Goal: Information Seeking & Learning: Learn about a topic

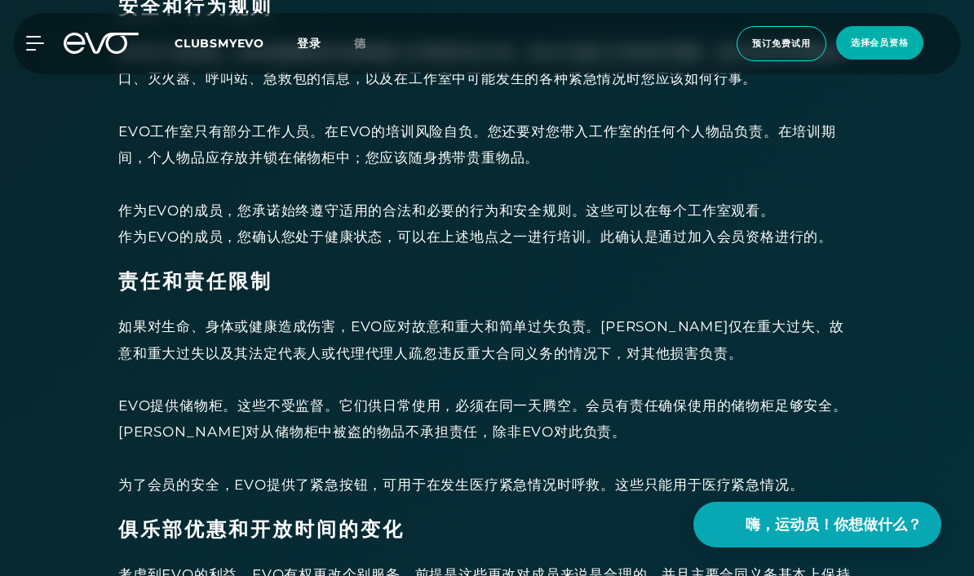
scroll to position [4628, 0]
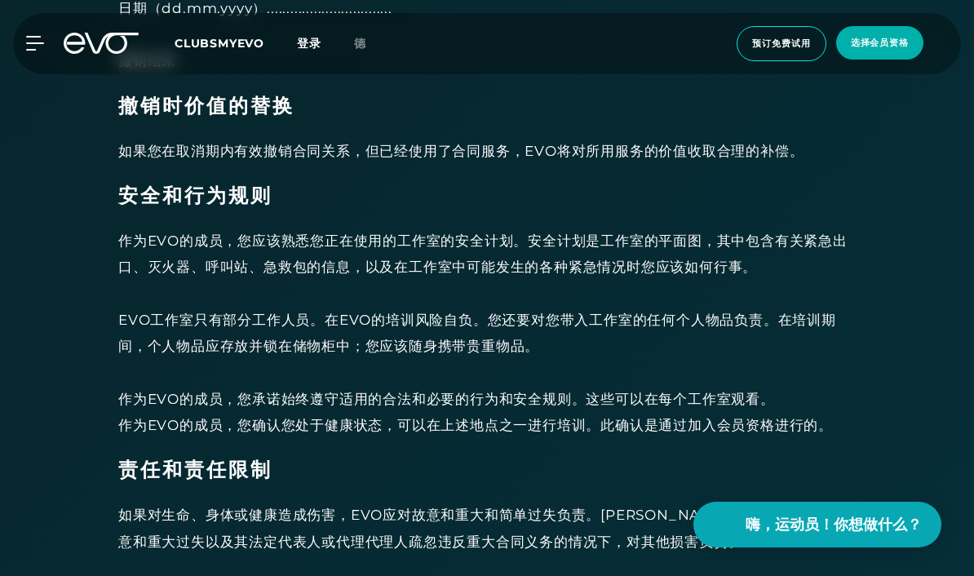
click at [39, 44] on icon at bounding box center [34, 43] width 17 height 13
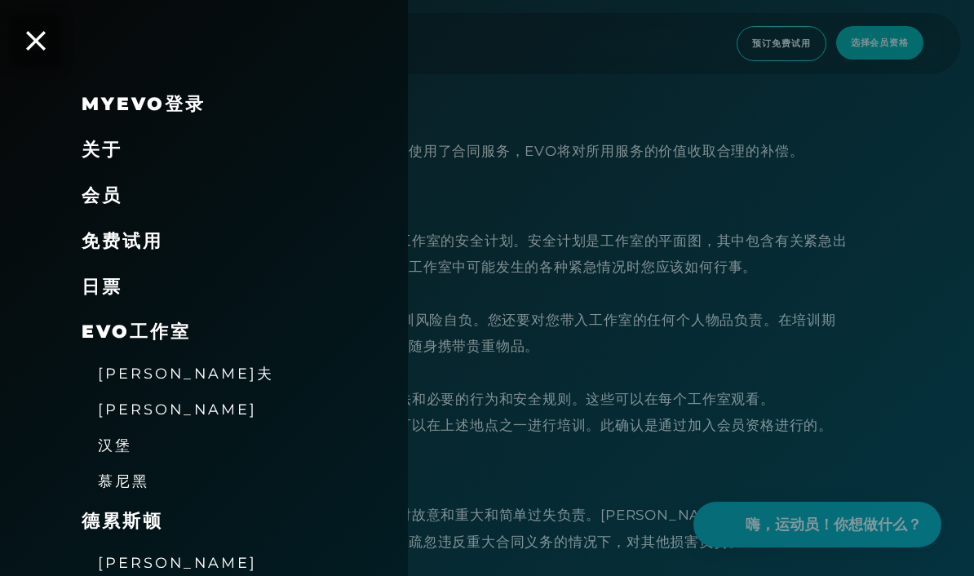
click at [123, 516] on span "德累斯顿" at bounding box center [123, 521] width 82 height 22
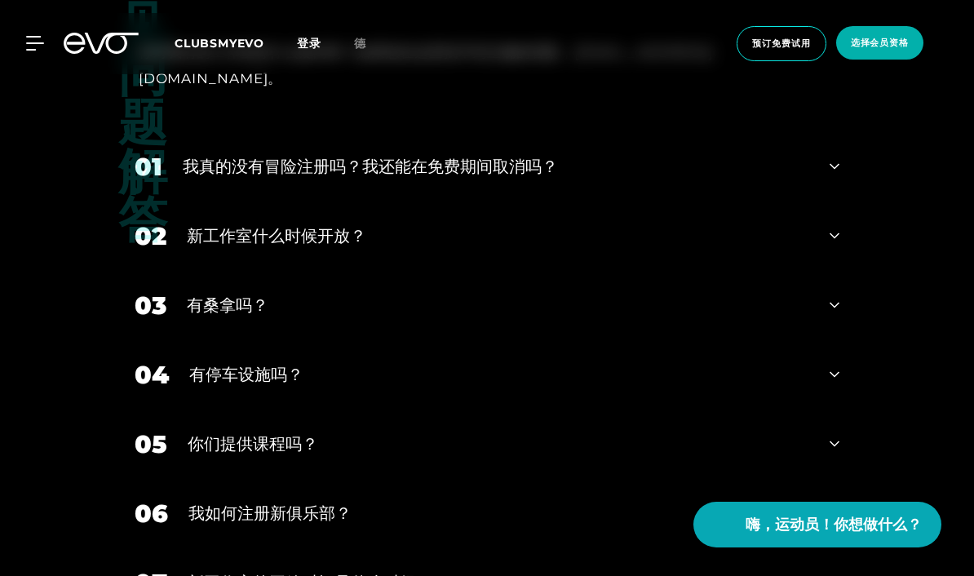
scroll to position [3013, 0]
click at [205, 316] on div "有桑拿吗？" at bounding box center [498, 304] width 622 height 24
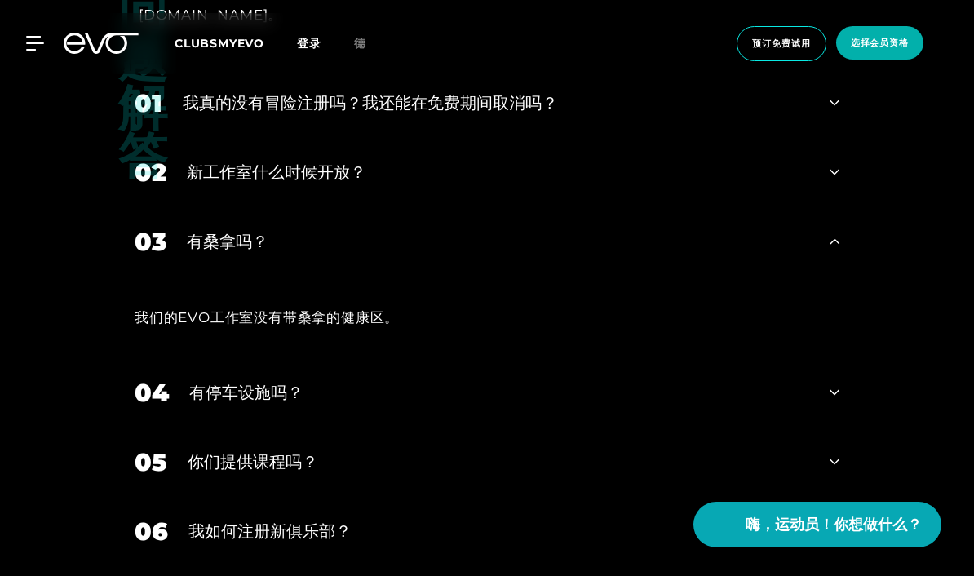
scroll to position [3073, 0]
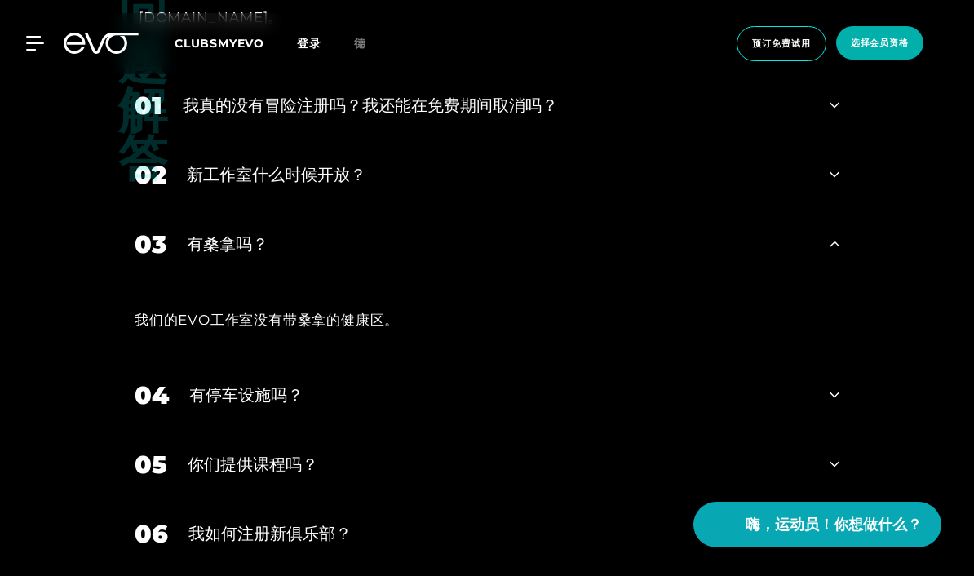
click at [191, 187] on div "新工作室什么时候开放？" at bounding box center [498, 174] width 622 height 24
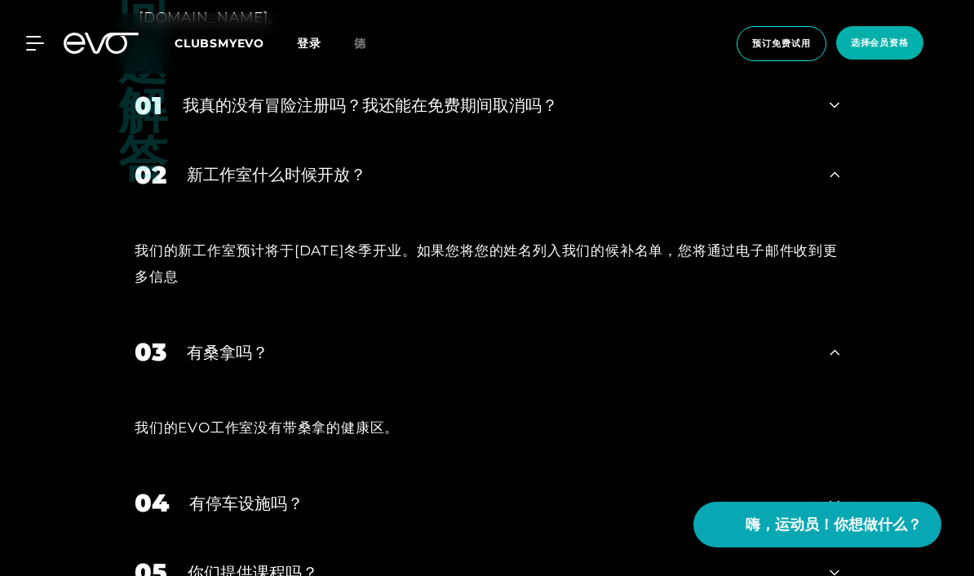
click at [195, 117] on div "我真的没有冒险注册吗？我还能在免费期间取消吗？" at bounding box center [496, 105] width 626 height 24
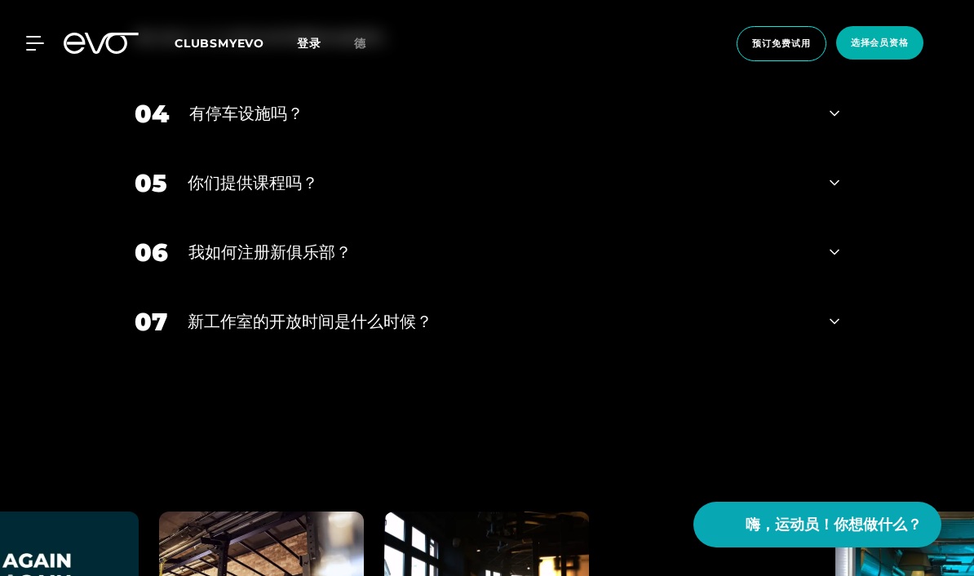
scroll to position [3543, 0]
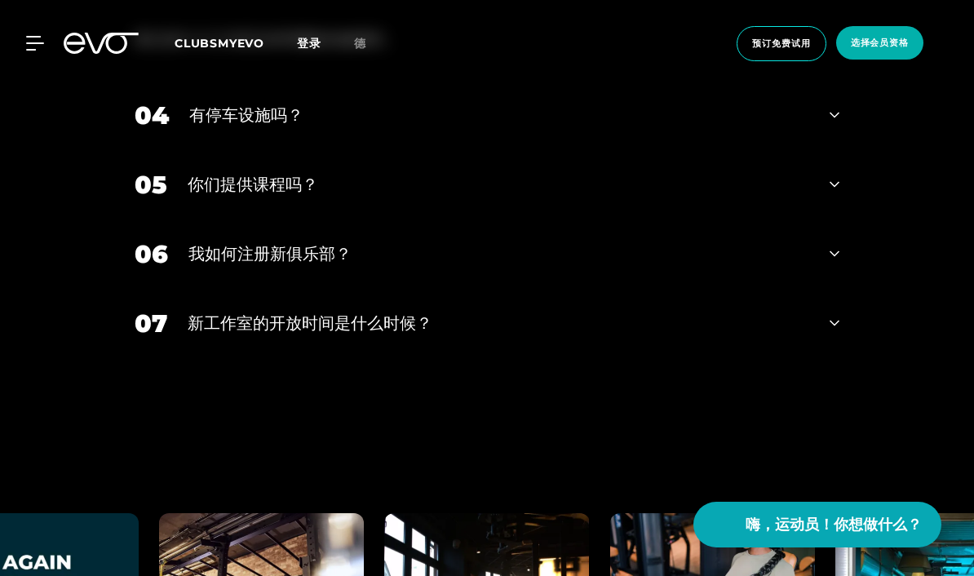
click at [194, 127] on div "有停车设施吗？" at bounding box center [499, 115] width 620 height 24
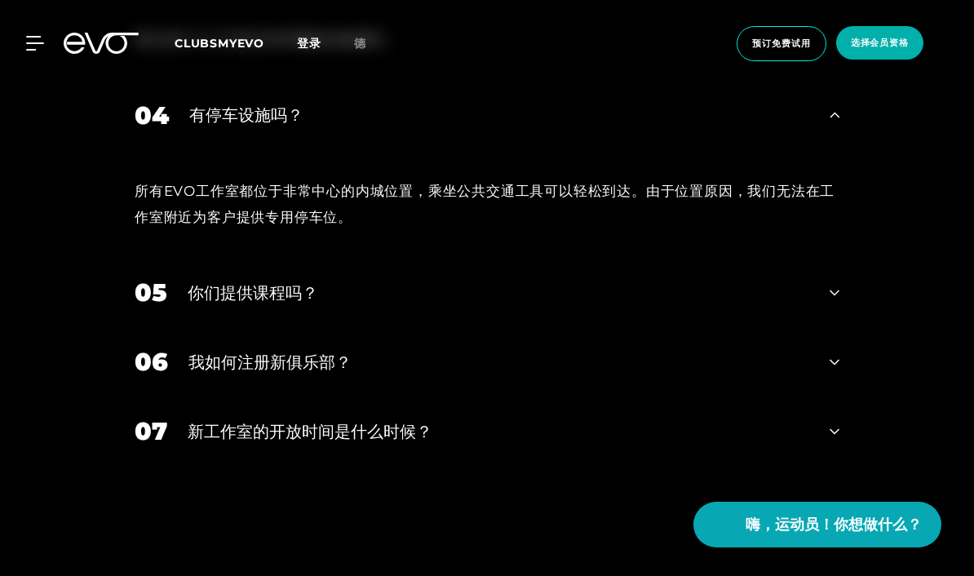
click at [192, 305] on div "你们提供课程吗？" at bounding box center [498, 293] width 621 height 24
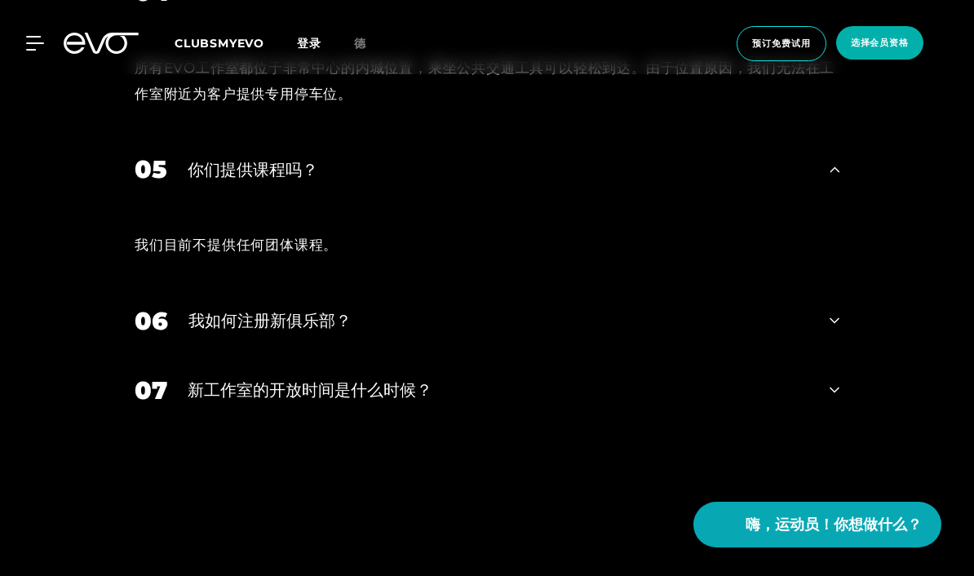
click at [219, 333] on div "我如何注册新俱乐部？" at bounding box center [498, 320] width 621 height 24
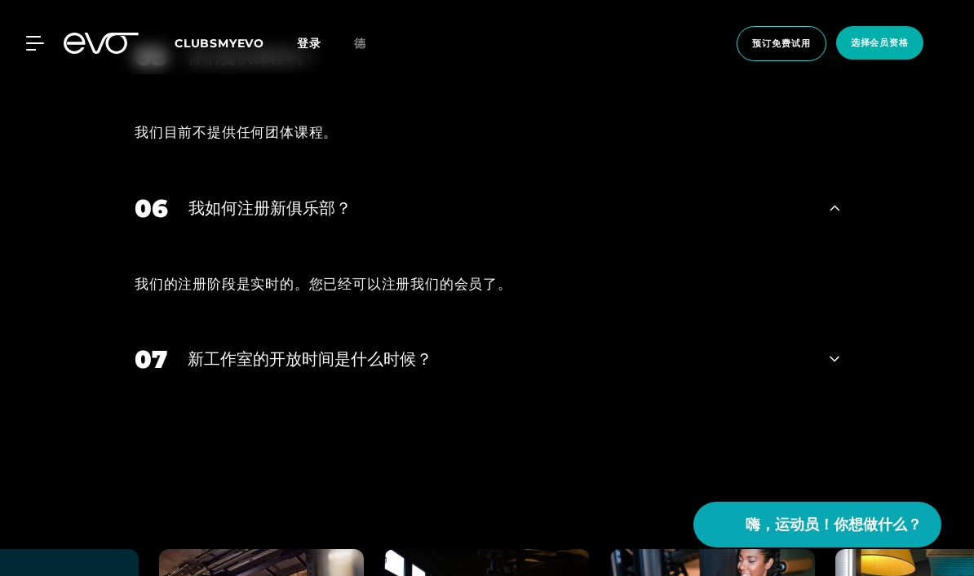
scroll to position [3793, 0]
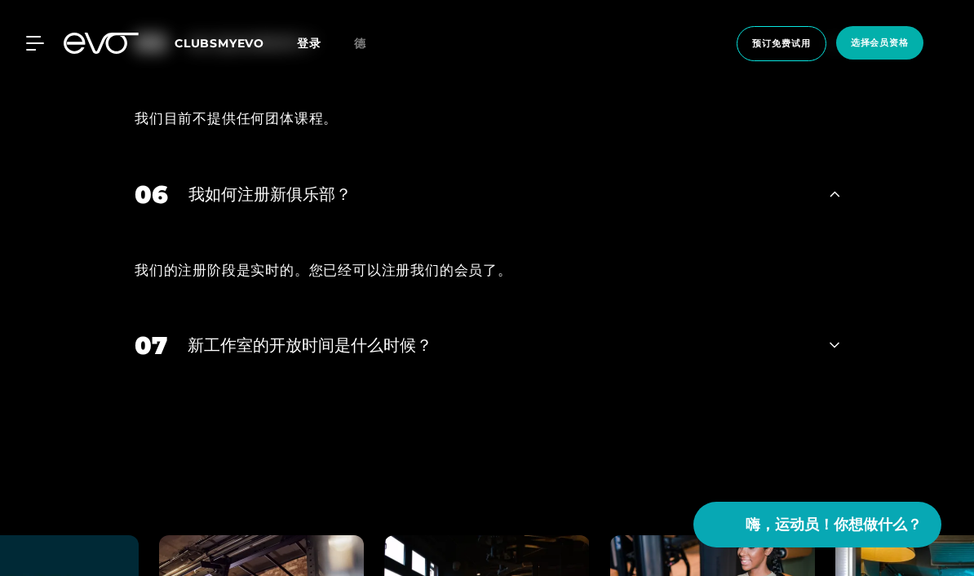
click at [228, 357] on div "新工作室的开放时间是什么时候？" at bounding box center [498, 345] width 621 height 24
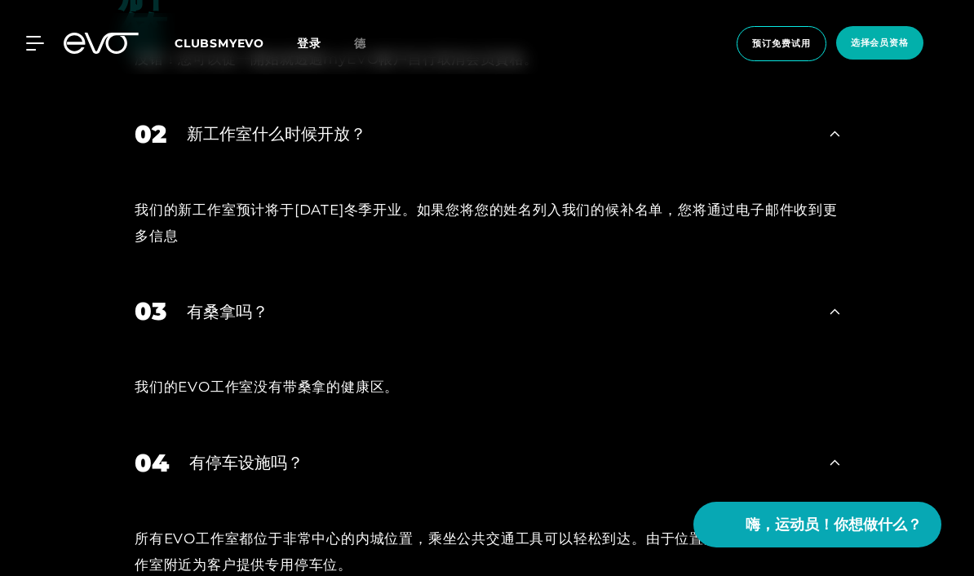
scroll to position [3195, 0]
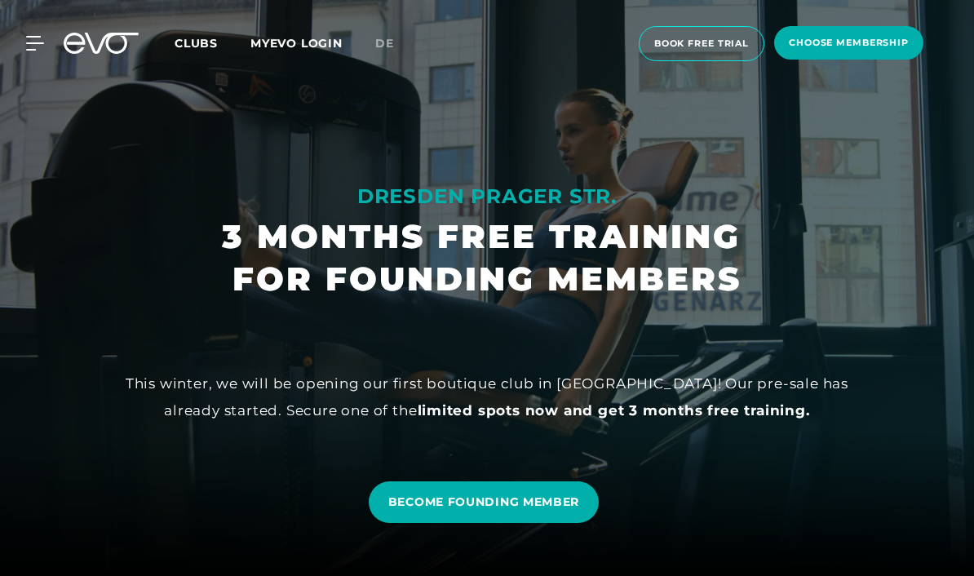
click at [32, 45] on icon at bounding box center [35, 43] width 18 height 15
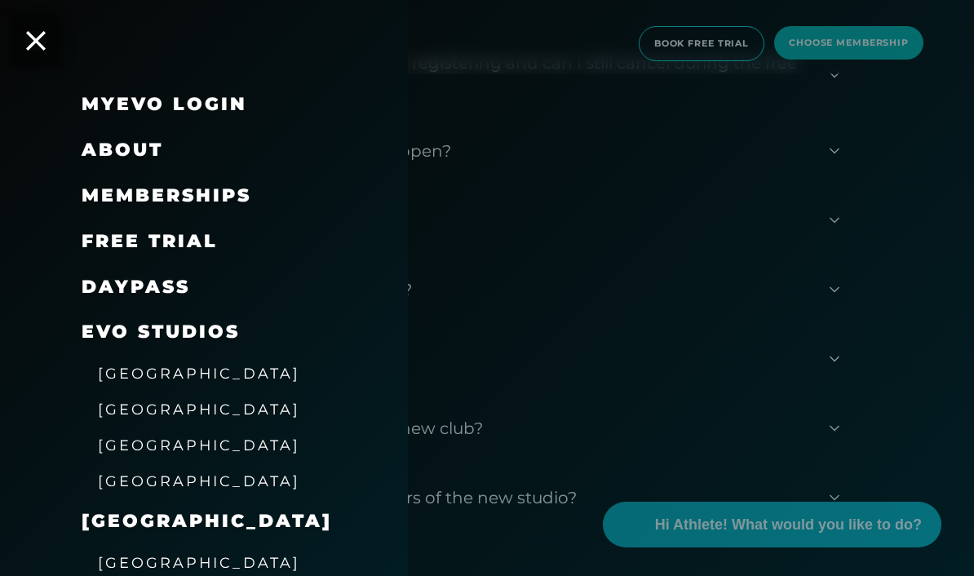
scroll to position [3261, 0]
click at [107, 367] on span "[GEOGRAPHIC_DATA]" at bounding box center [199, 373] width 202 height 17
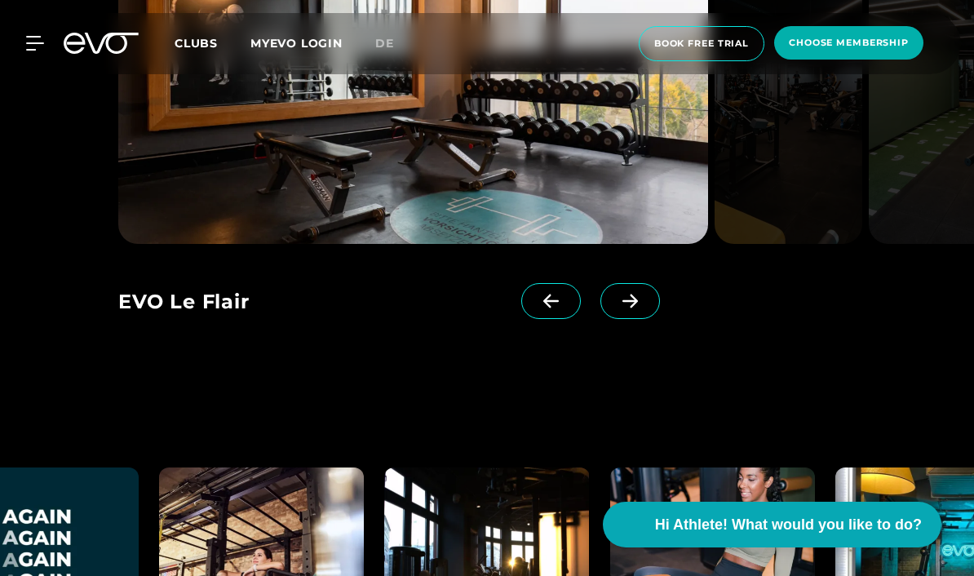
scroll to position [3001, 0]
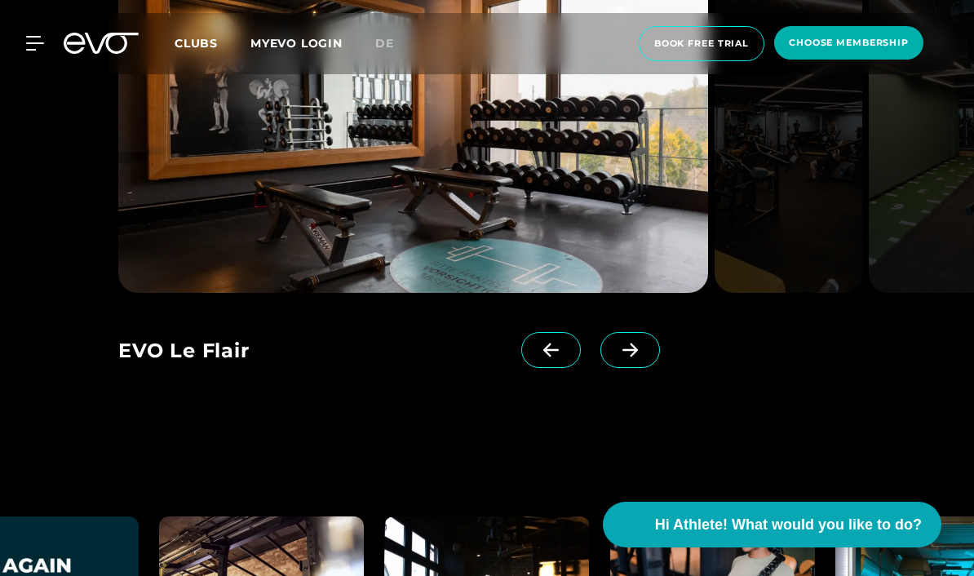
click at [626, 357] on icon at bounding box center [630, 349] width 29 height 15
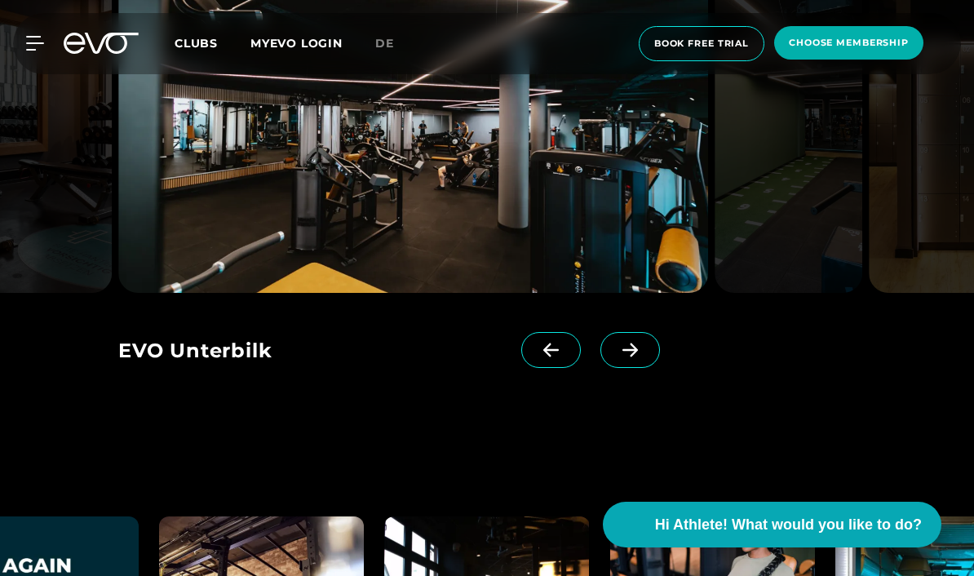
click at [629, 357] on icon at bounding box center [630, 349] width 29 height 15
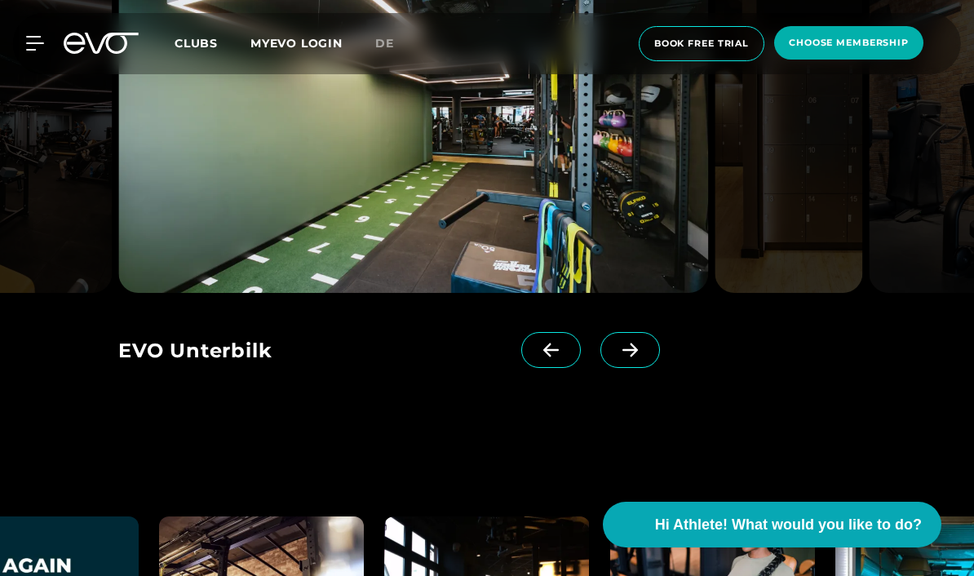
click at [636, 357] on icon at bounding box center [630, 349] width 29 height 15
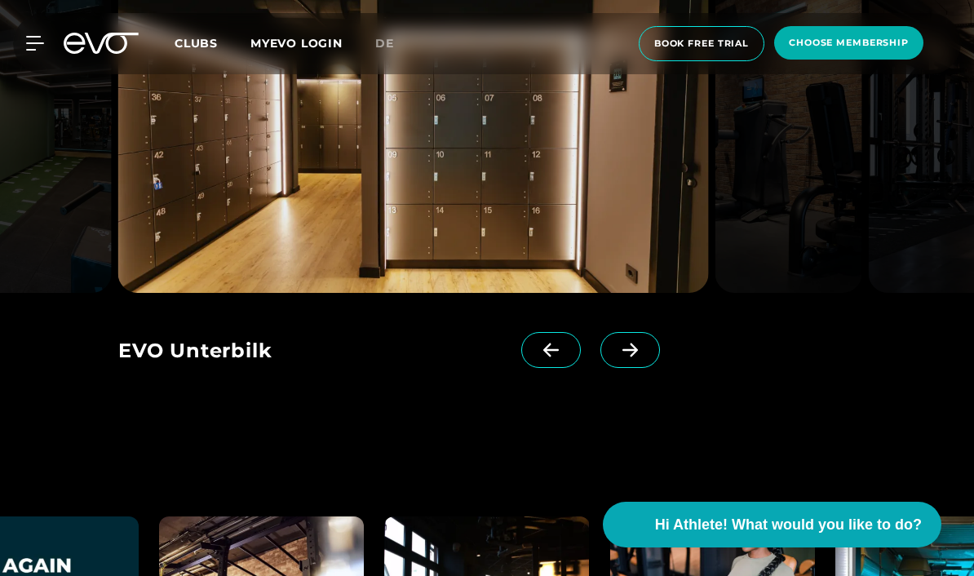
click at [638, 357] on icon at bounding box center [630, 349] width 29 height 15
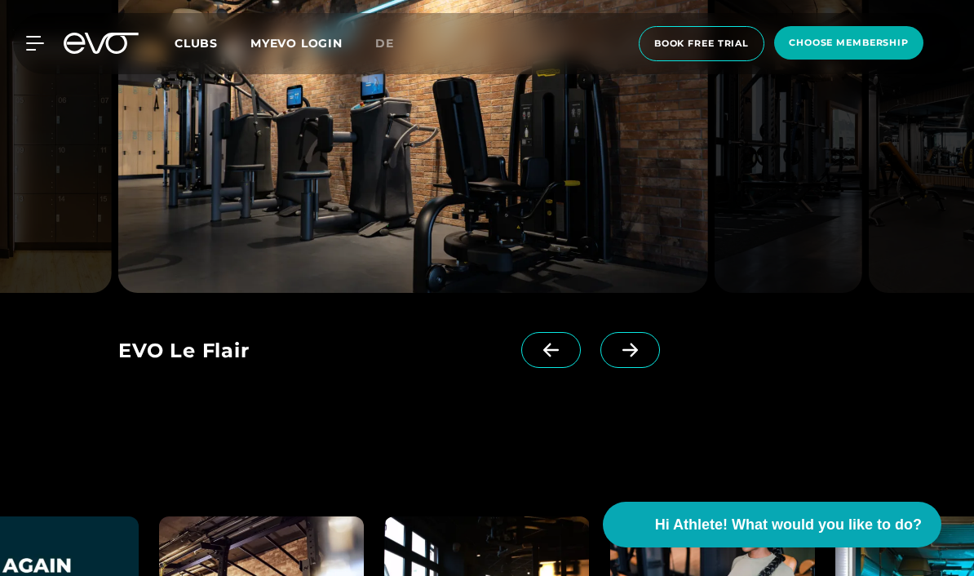
click at [643, 357] on icon at bounding box center [630, 349] width 29 height 15
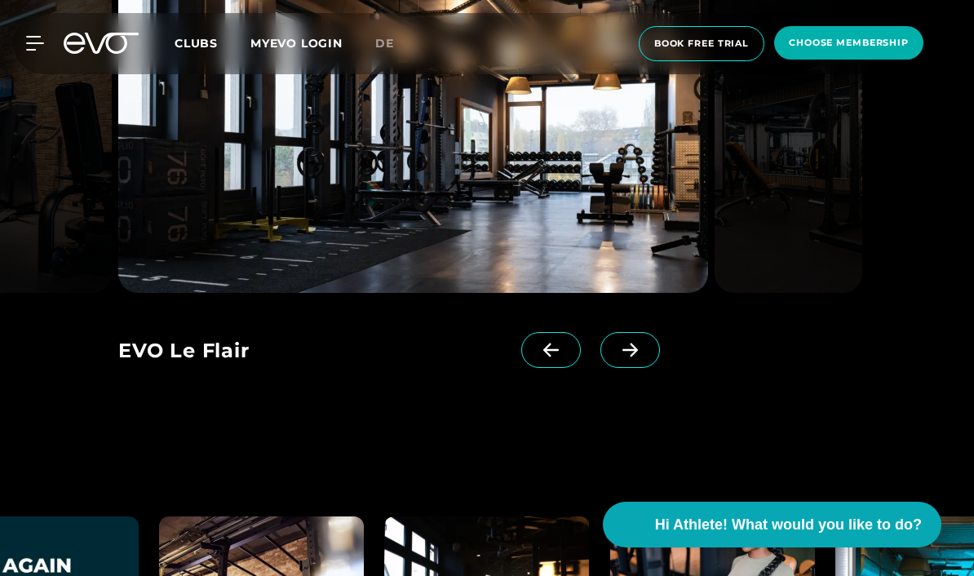
click at [638, 357] on icon at bounding box center [630, 349] width 29 height 15
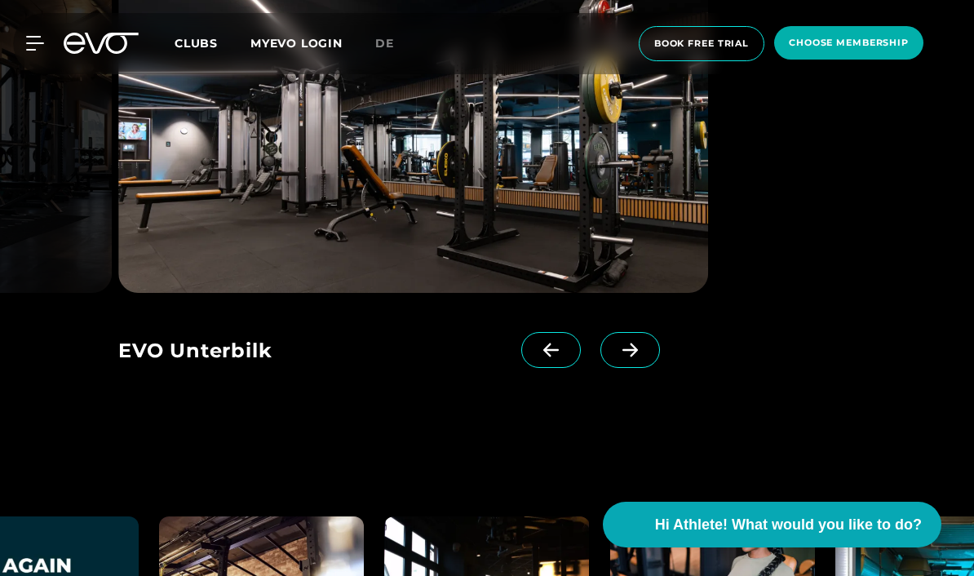
click at [639, 357] on icon at bounding box center [630, 349] width 29 height 15
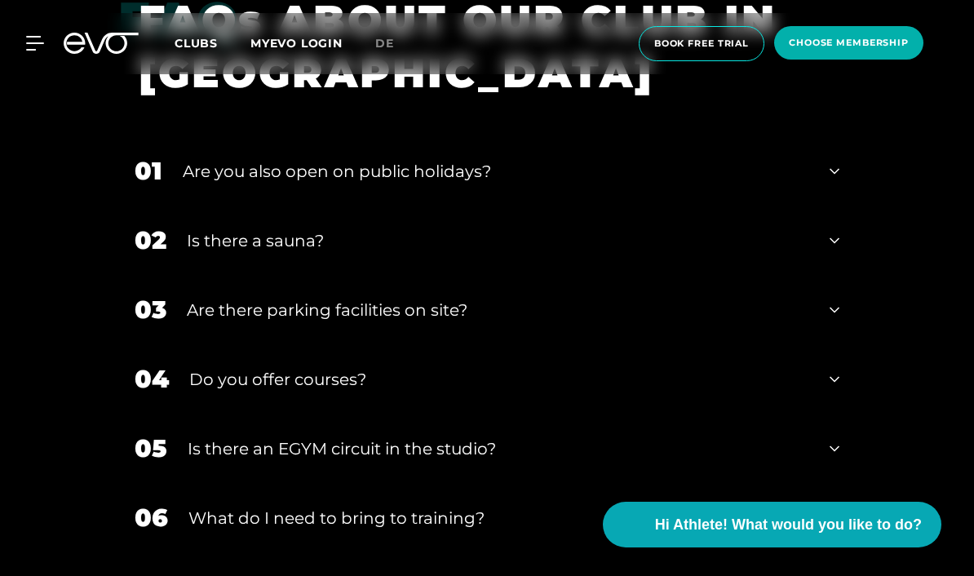
scroll to position [4506, 0]
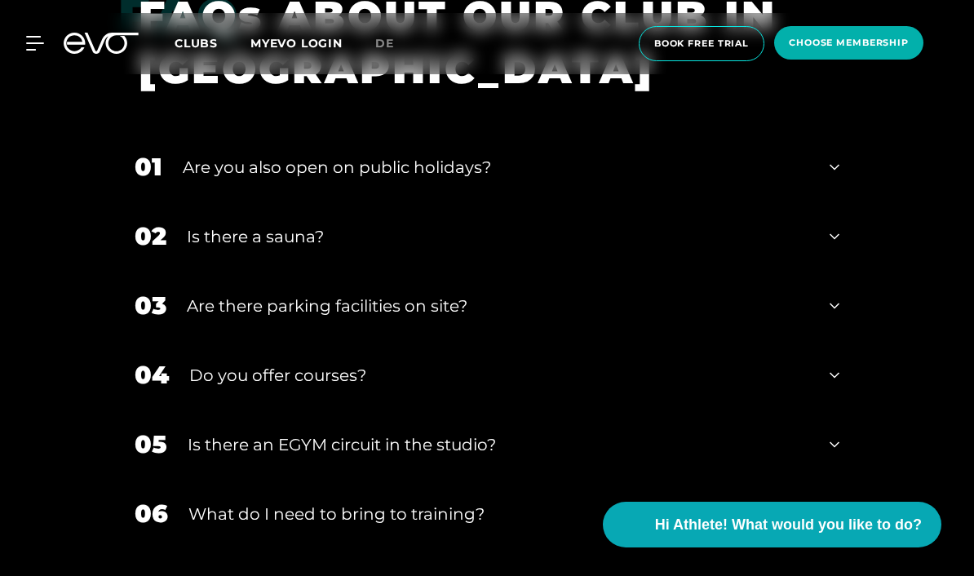
click at [706, 271] on div "02 Is there a sauna?" at bounding box center [486, 235] width 737 height 69
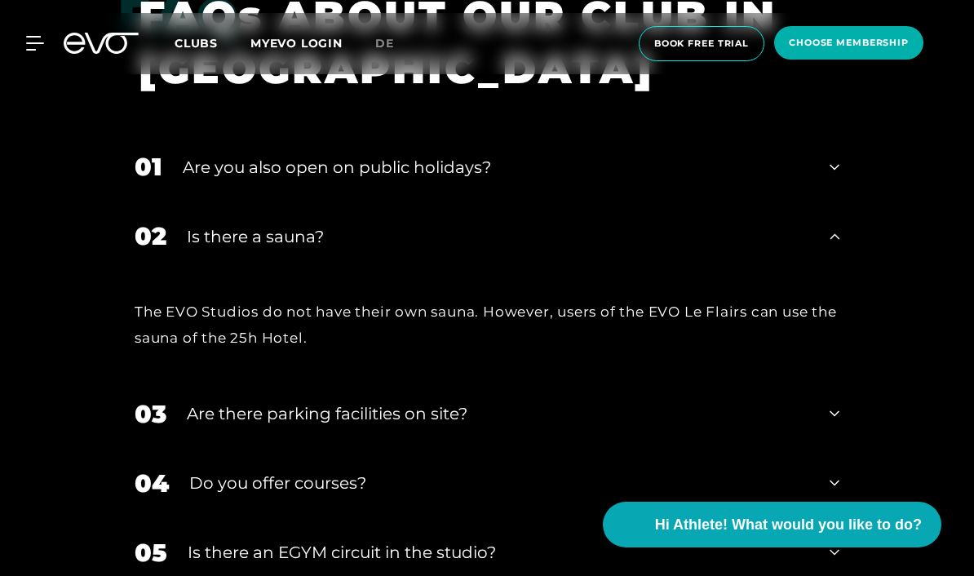
click at [41, 39] on icon at bounding box center [35, 43] width 18 height 15
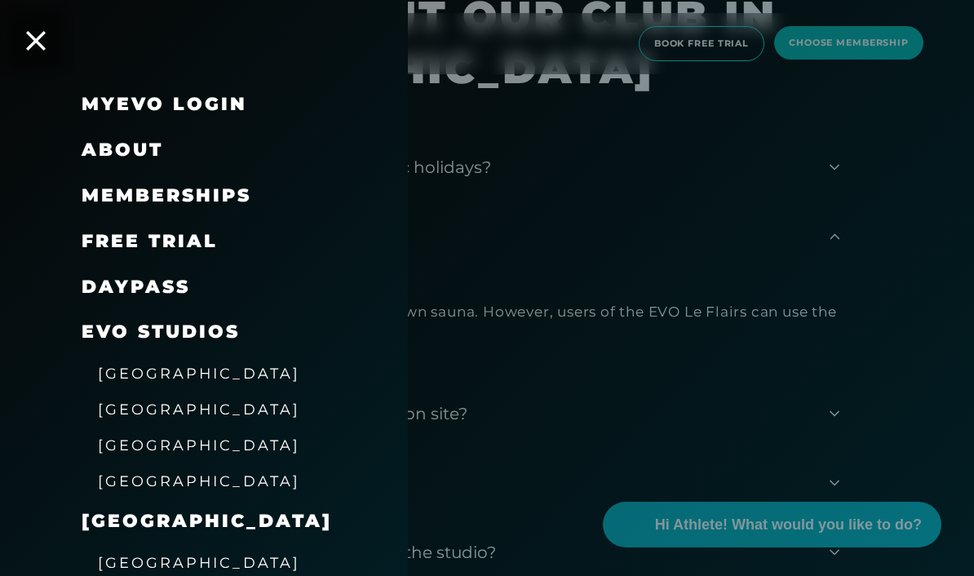
click at [109, 511] on span "[GEOGRAPHIC_DATA]" at bounding box center [207, 521] width 250 height 22
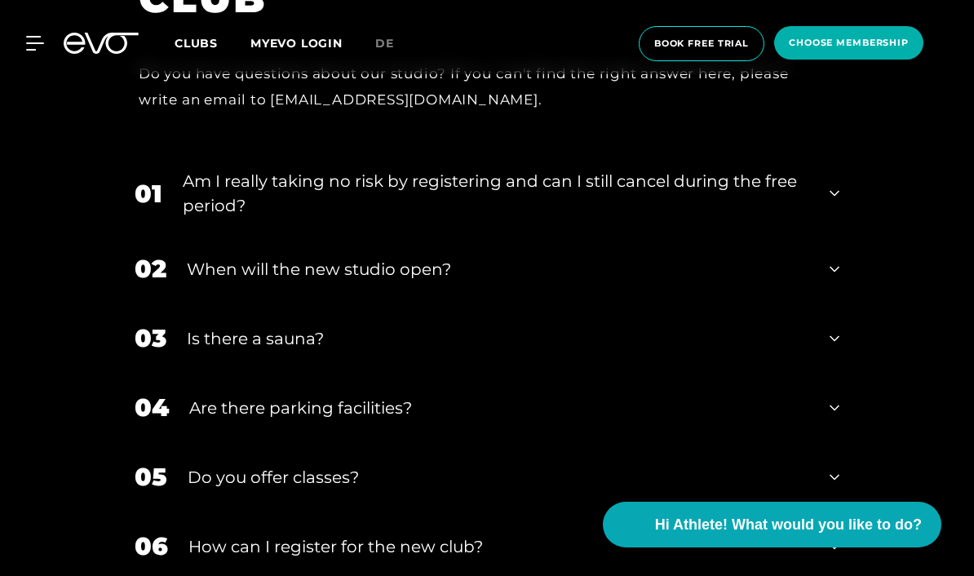
scroll to position [3143, 0]
click at [842, 233] on div "01 Am I really taking no risk by registering and can I still cancel during the …" at bounding box center [486, 193] width 737 height 82
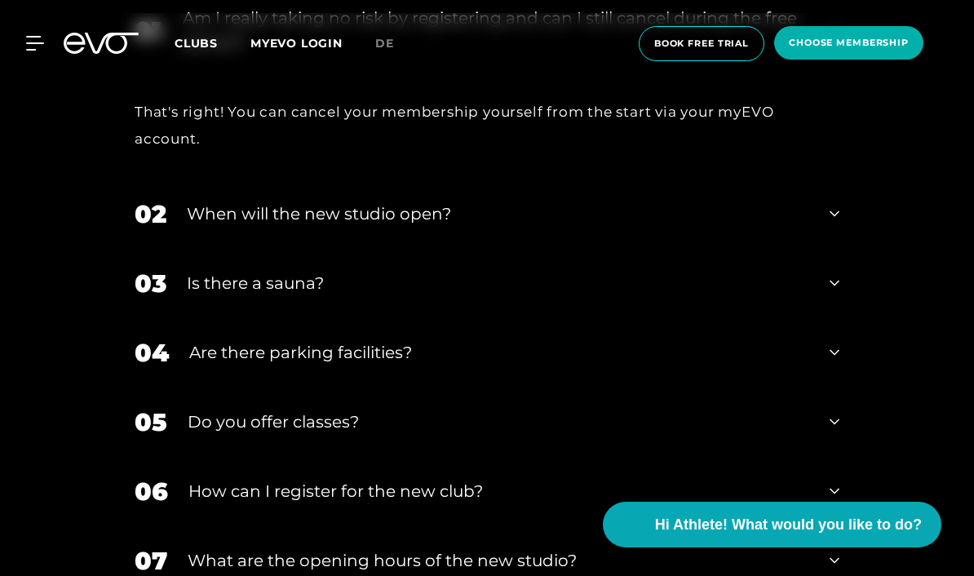
scroll to position [3306, 0]
click at [839, 248] on div "02 When will the new studio open?" at bounding box center [486, 213] width 737 height 69
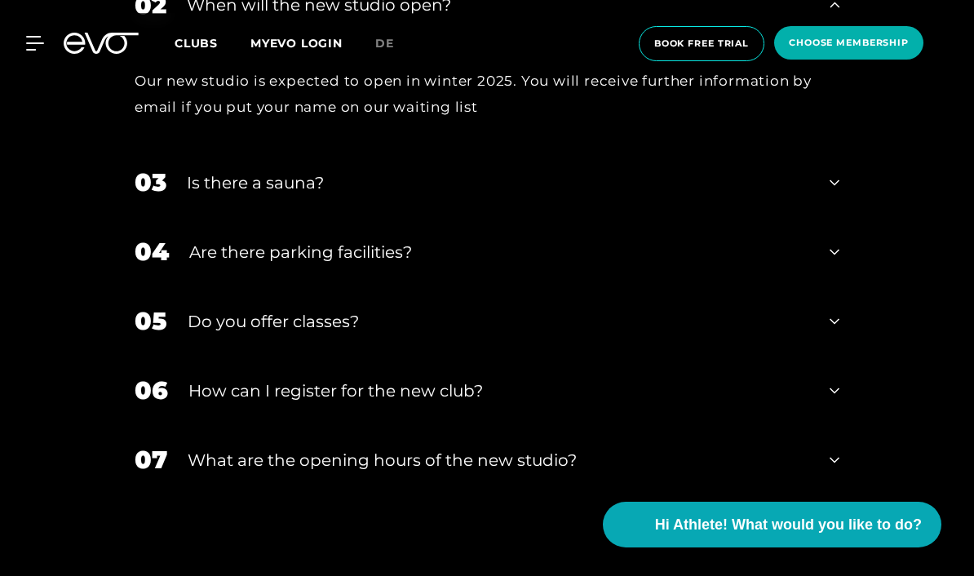
scroll to position [3516, 0]
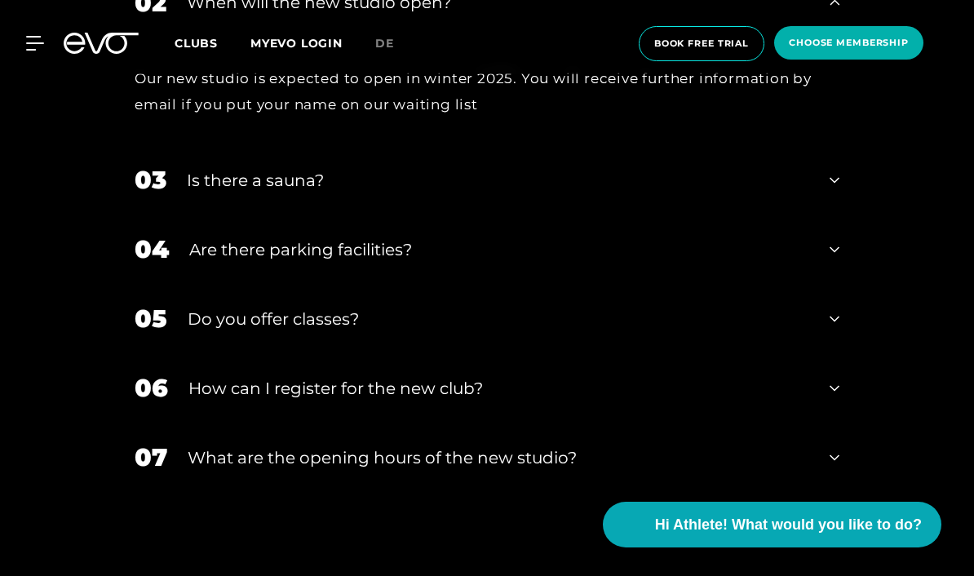
click at [844, 214] on div "03 Is there a sauna?" at bounding box center [486, 179] width 737 height 69
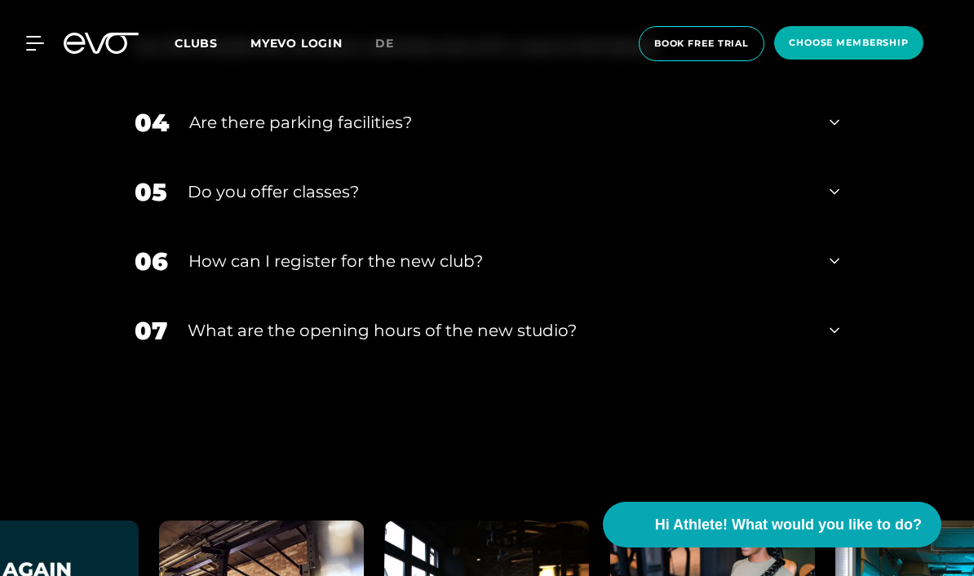
scroll to position [3727, 0]
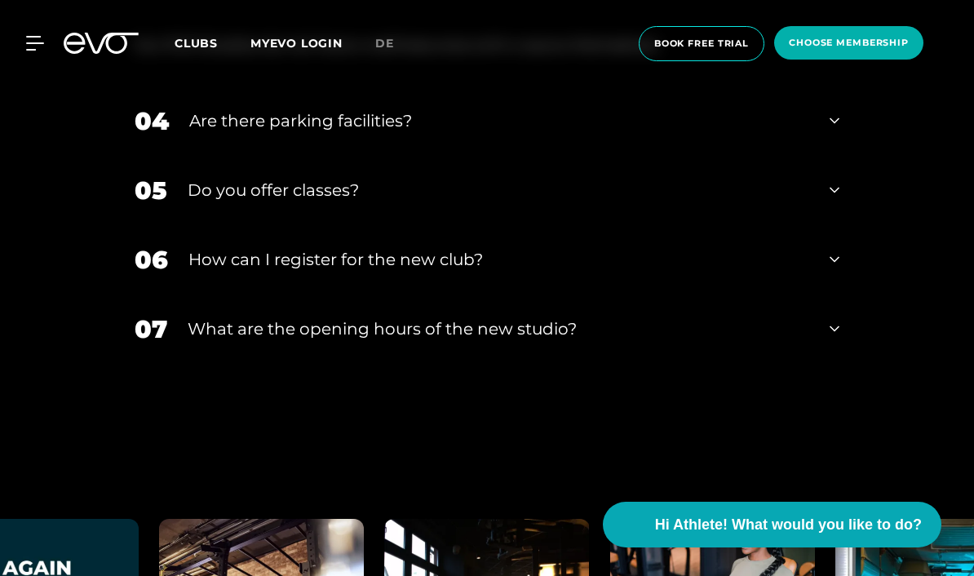
click at [837, 200] on icon at bounding box center [834, 190] width 10 height 20
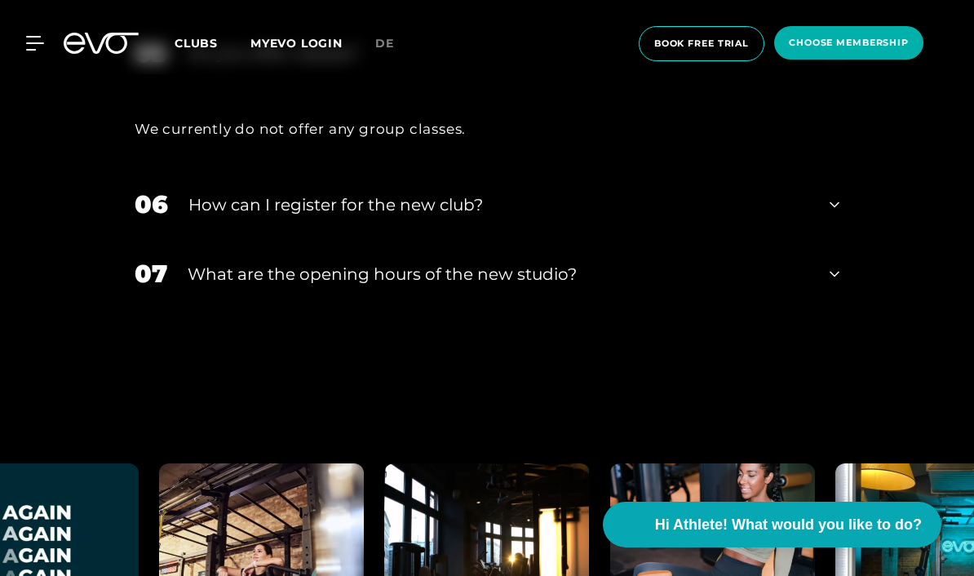
scroll to position [3864, 0]
click at [845, 238] on div "06 How can I register for the new club?" at bounding box center [486, 203] width 737 height 69
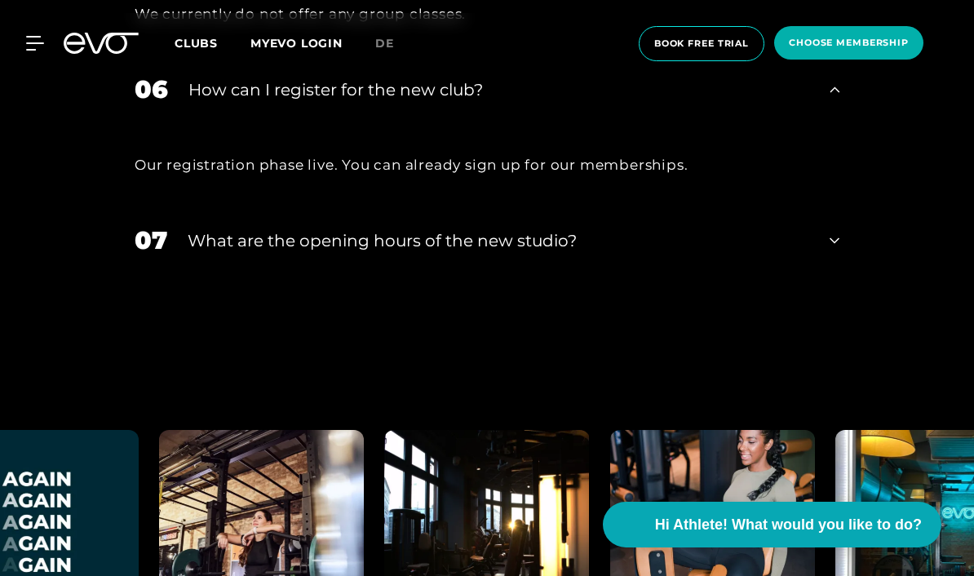
scroll to position [3980, 0]
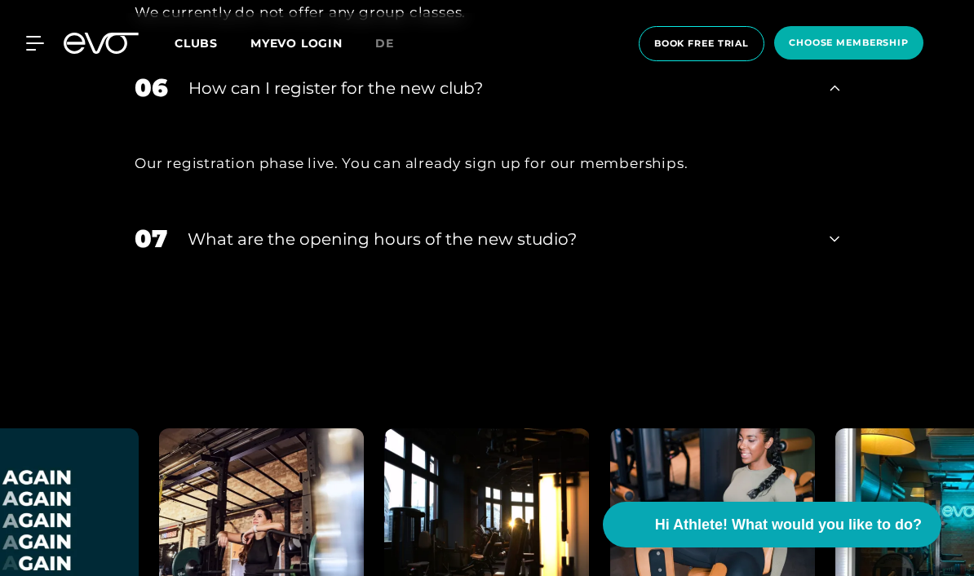
click at [846, 273] on div "07 What are the opening hours of the new studio?" at bounding box center [486, 238] width 737 height 69
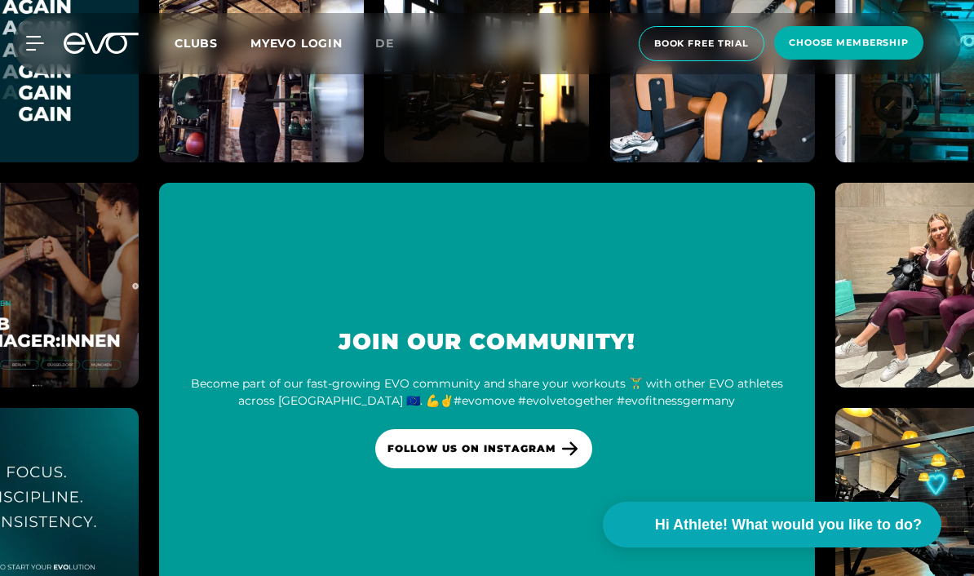
scroll to position [4527, 0]
